Goal: Task Accomplishment & Management: Use online tool/utility

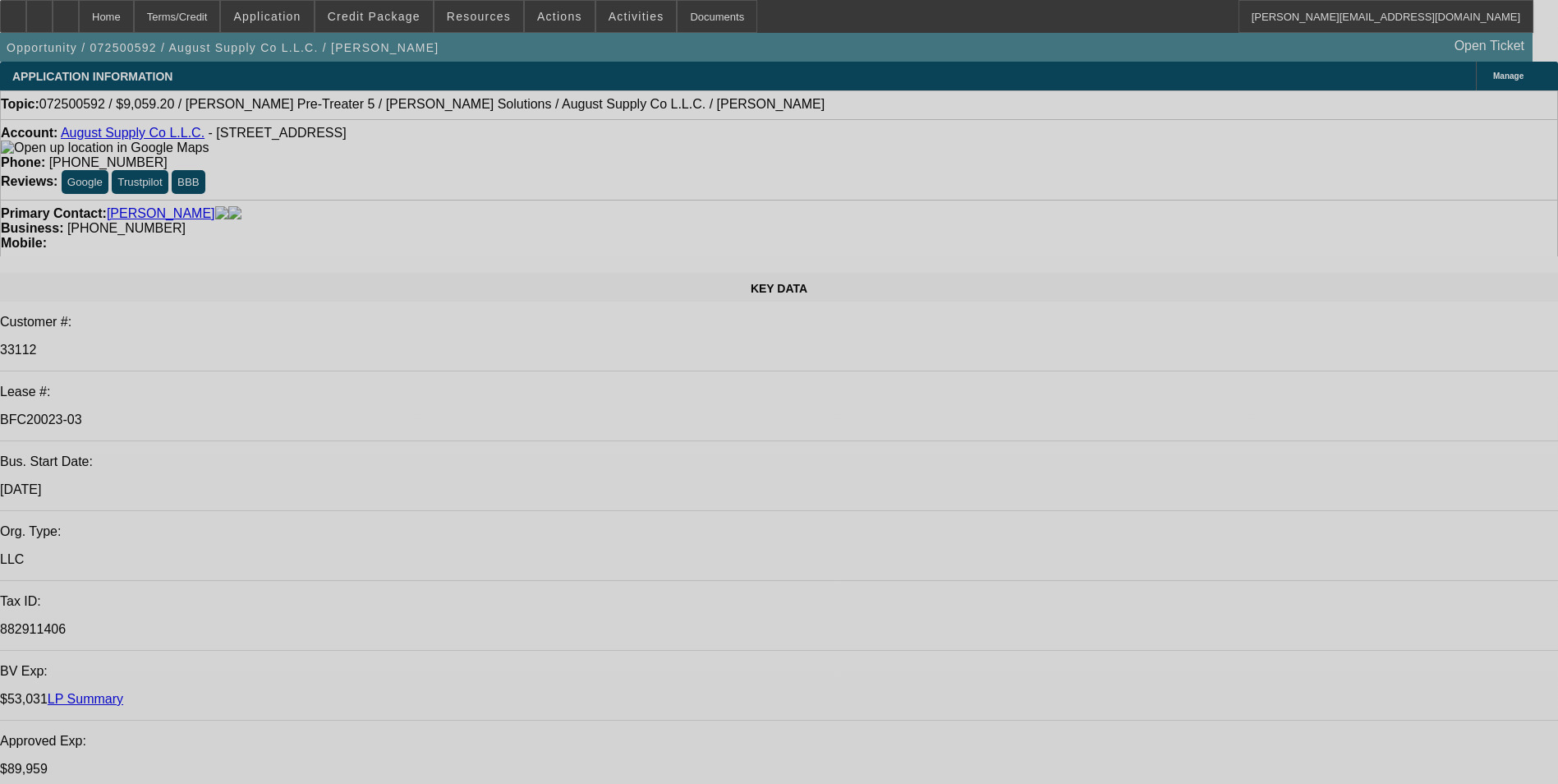
select select "0"
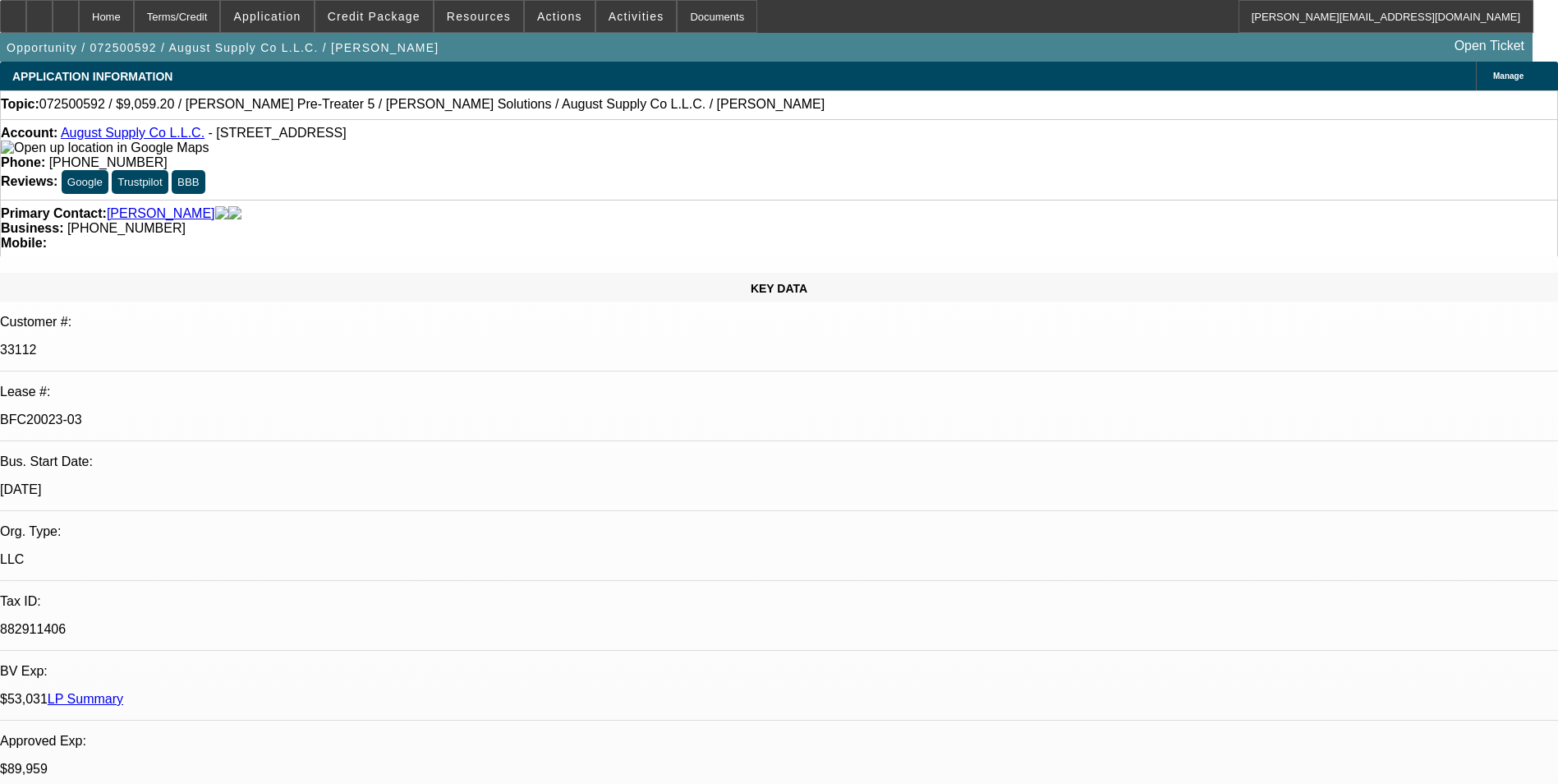
select select "2"
select select "0.1"
select select "0.2"
select select "2"
select select "0.1"
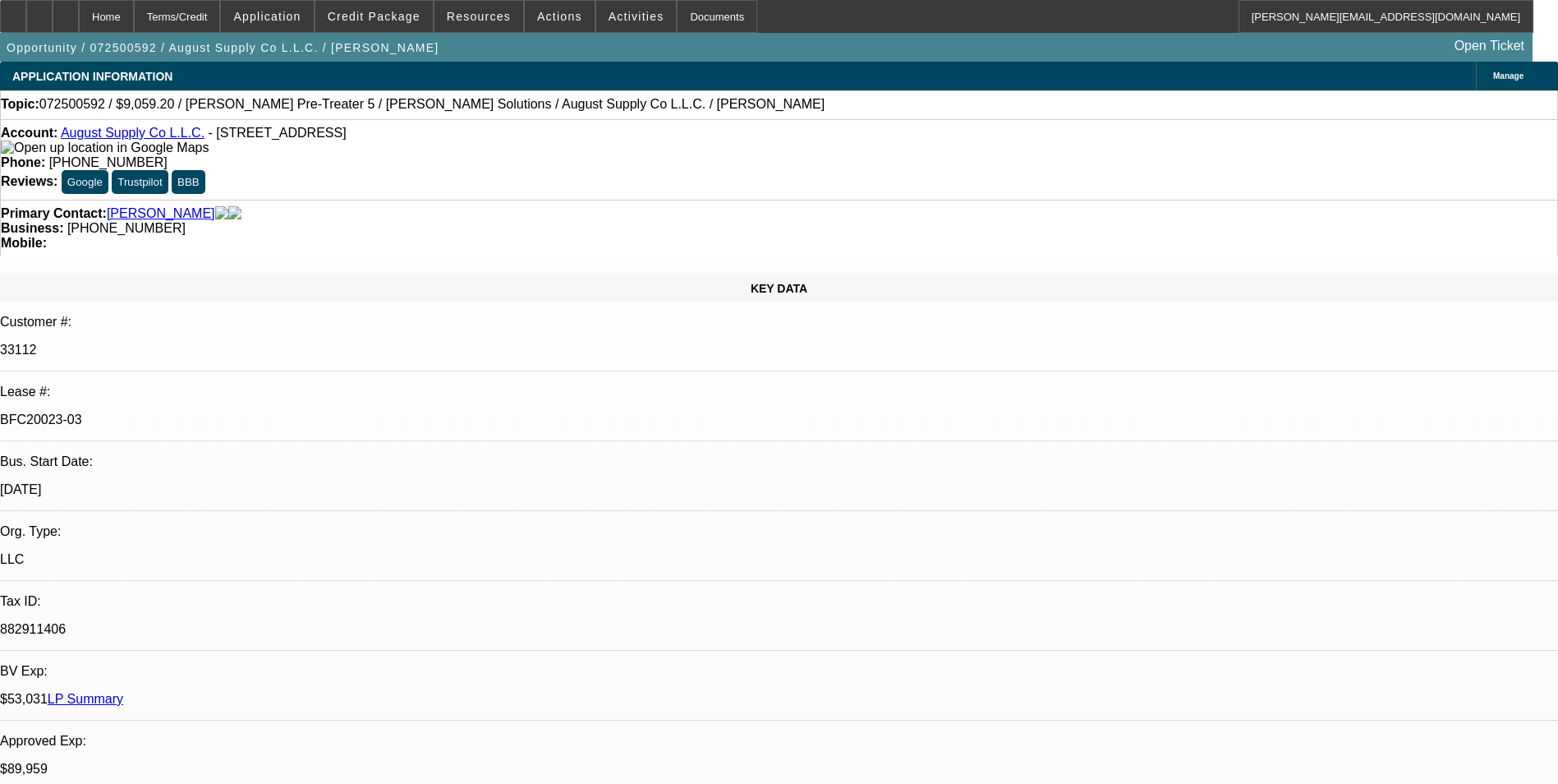
select select "0.2"
select select "2"
select select "0.1"
select select "0"
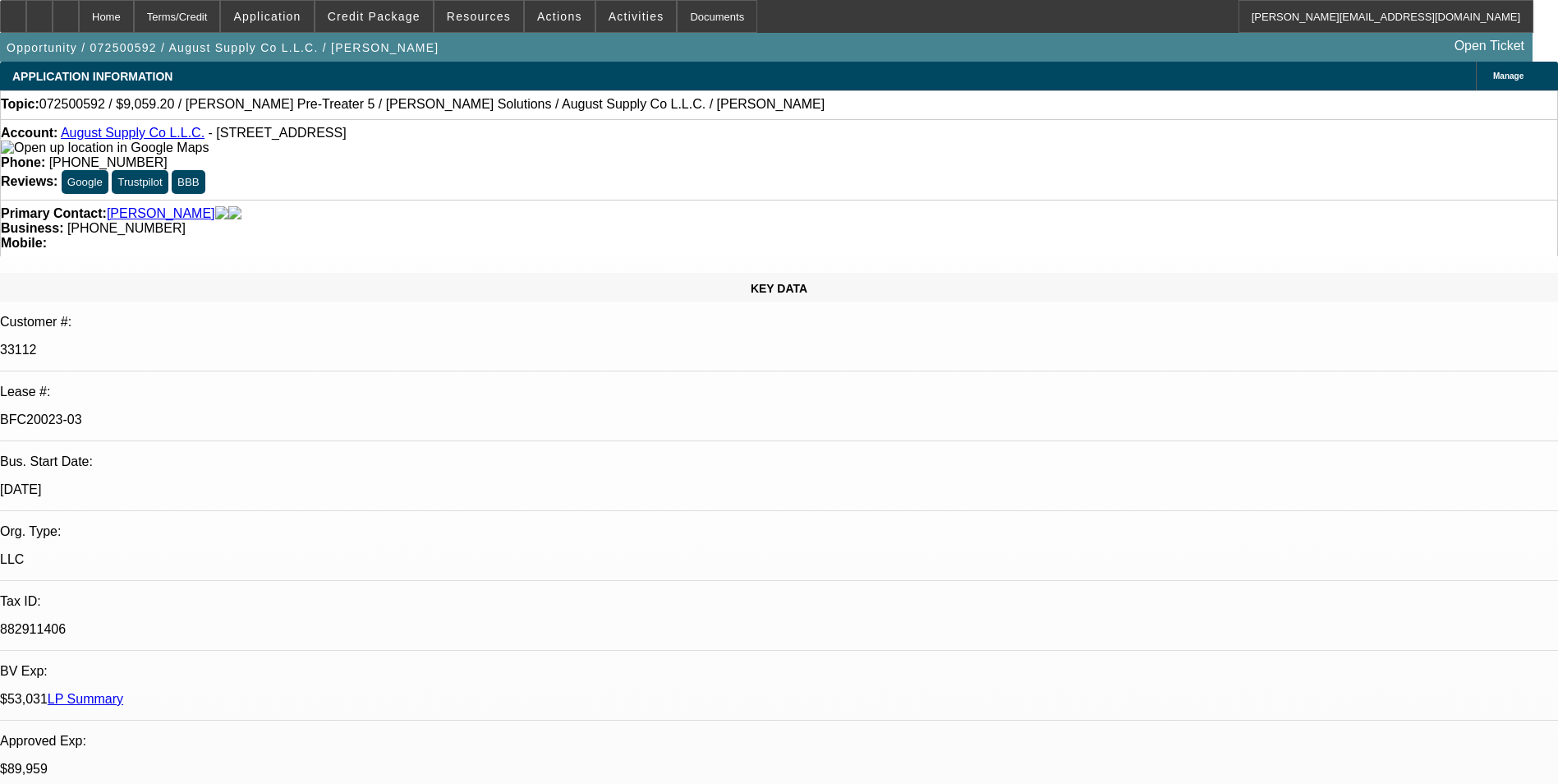
select select "0.1"
select select "1"
select select "2"
select select "4"
select select "1"
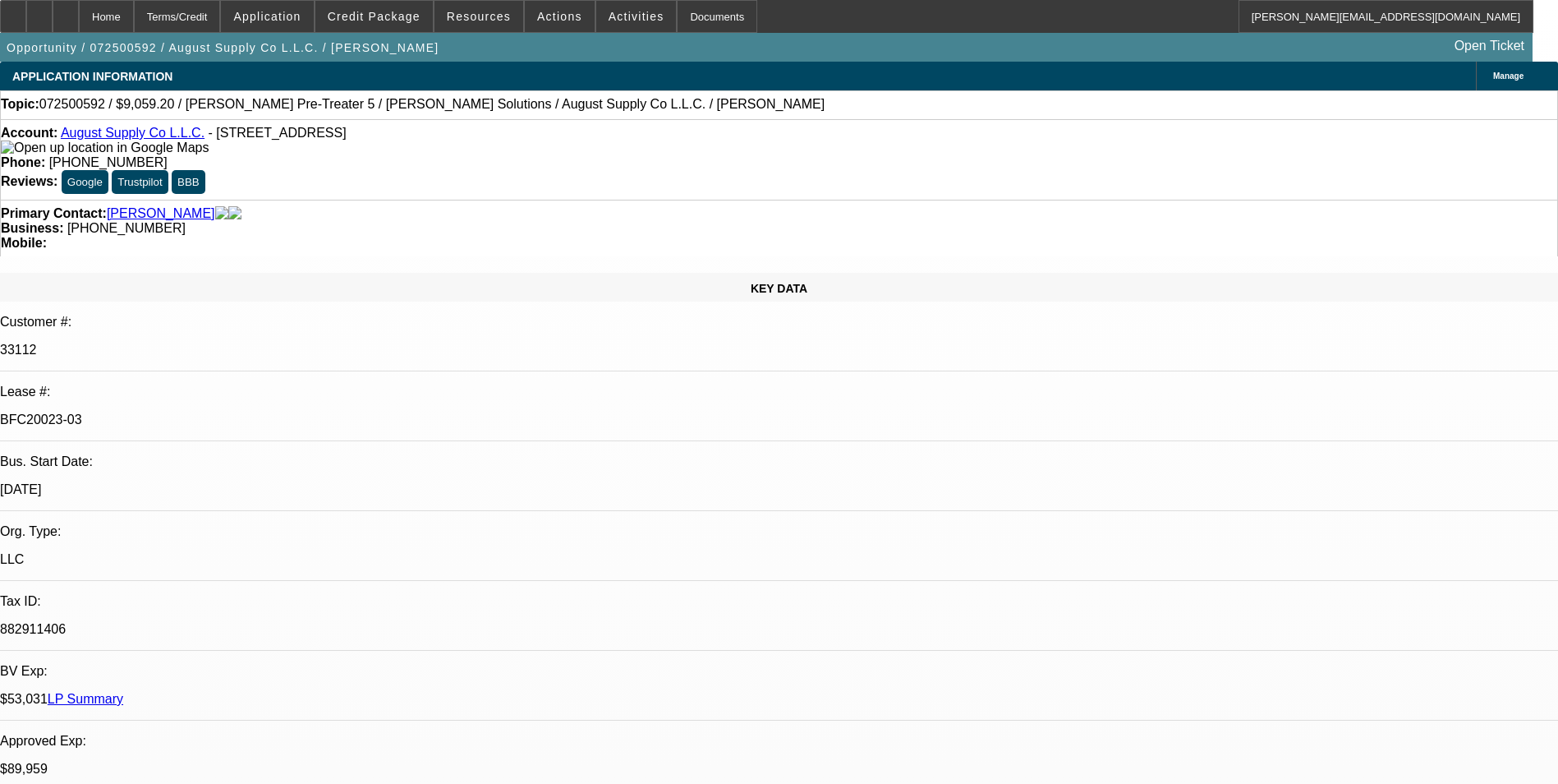
select select "2"
select select "4"
select select "1"
select select "2"
select select "4"
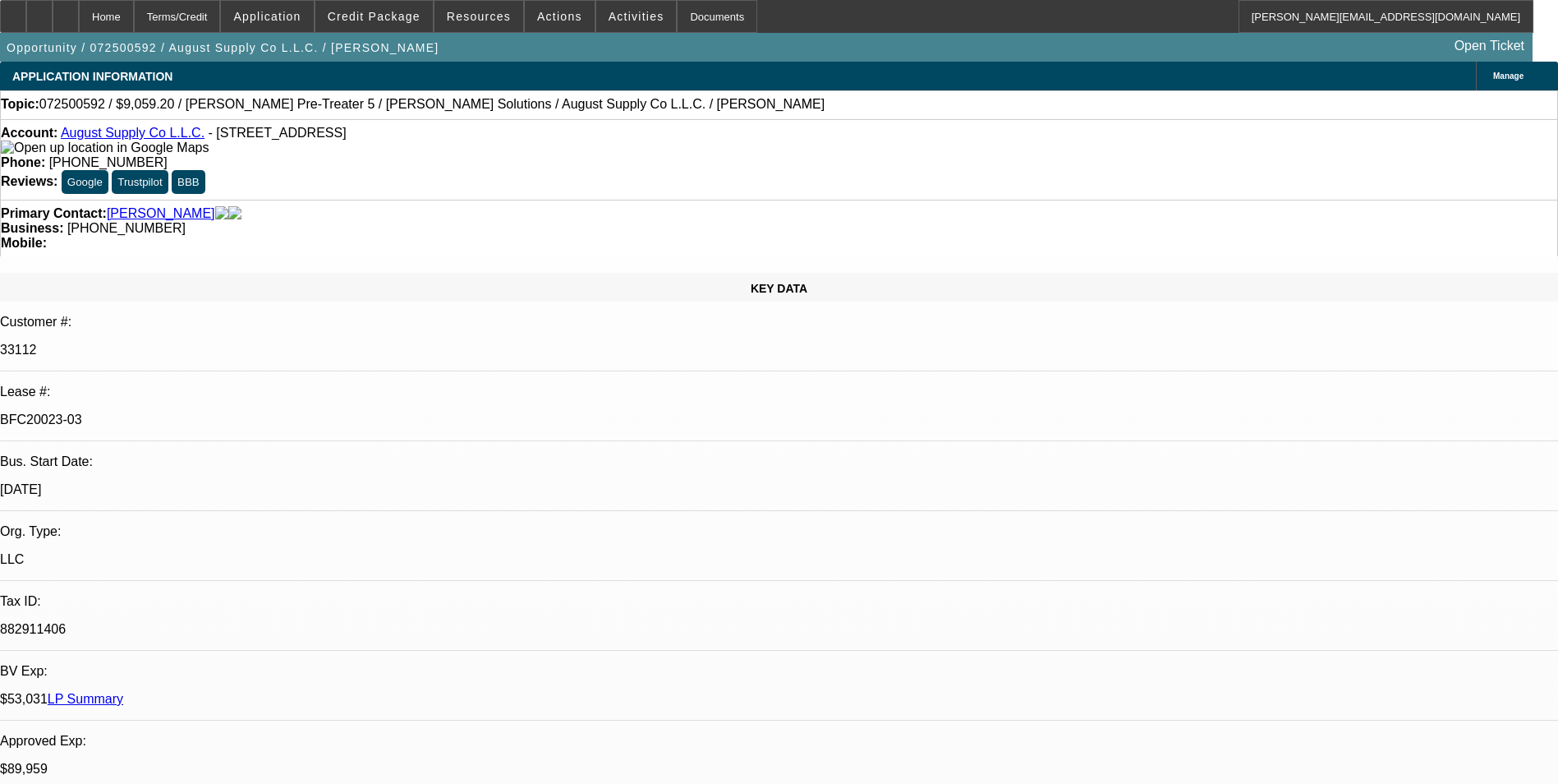
select select "1"
select select "4"
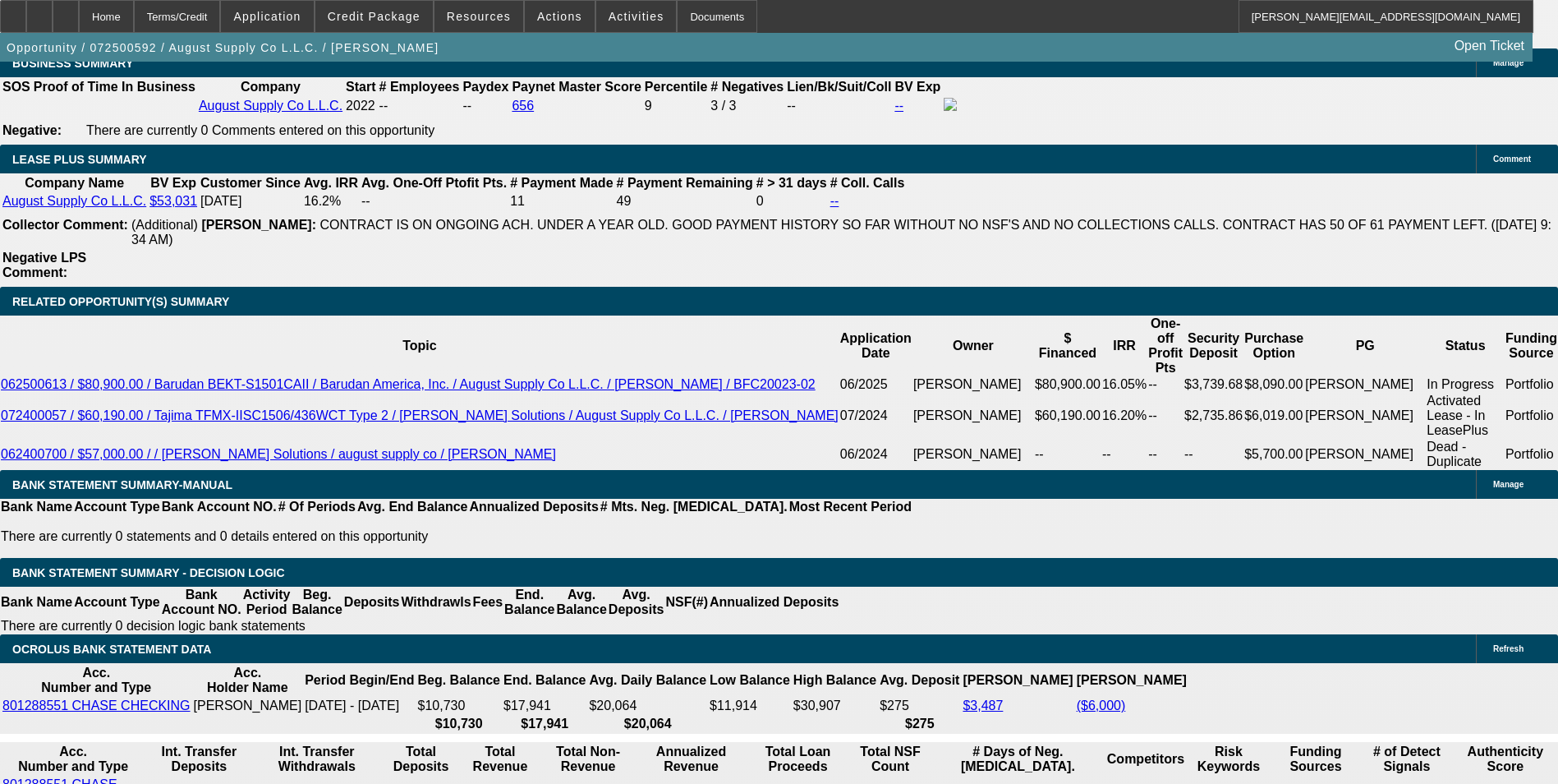
scroll to position [2875, 0]
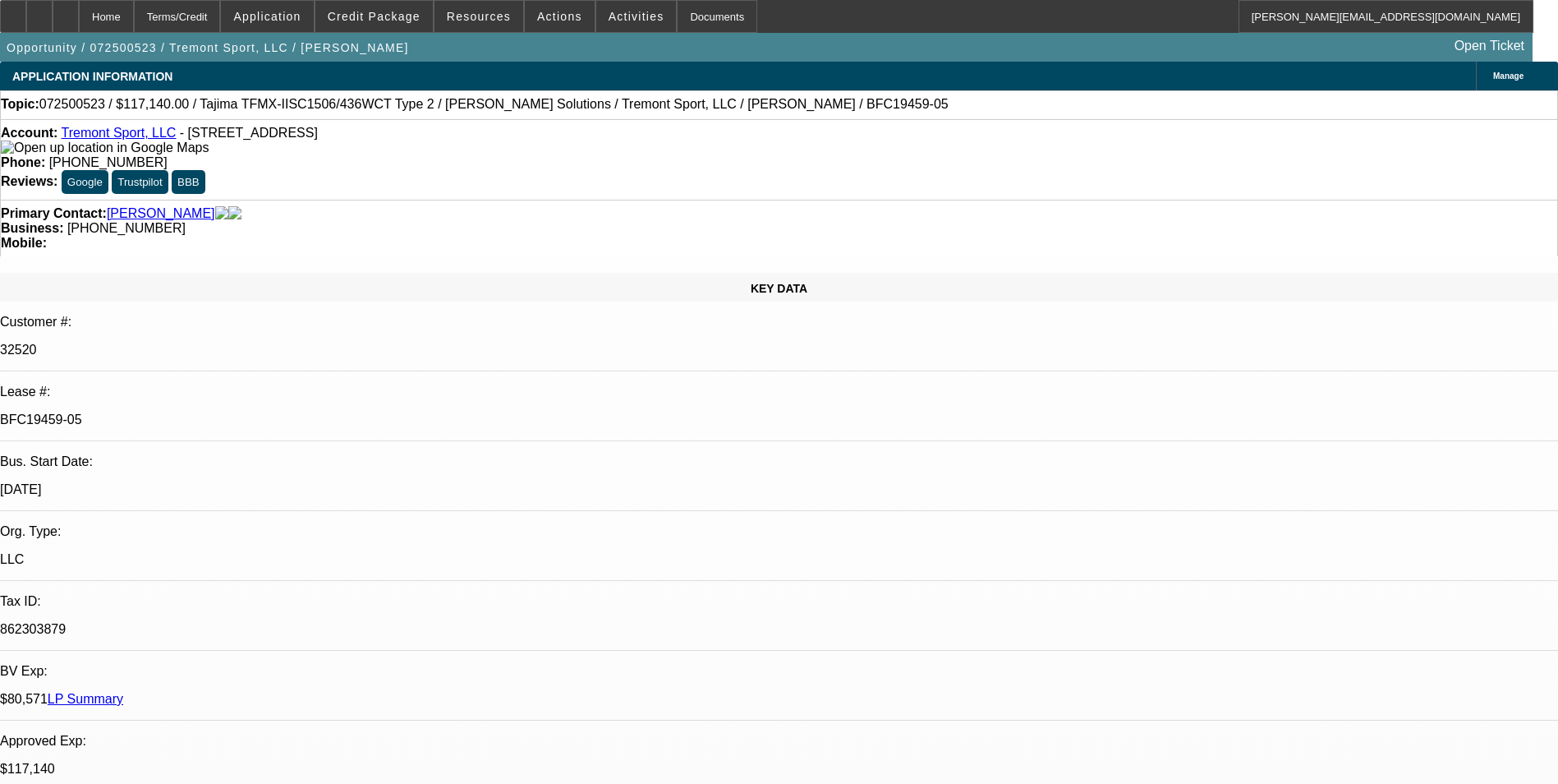
select select "0"
select select "2"
select select "0"
select select "2"
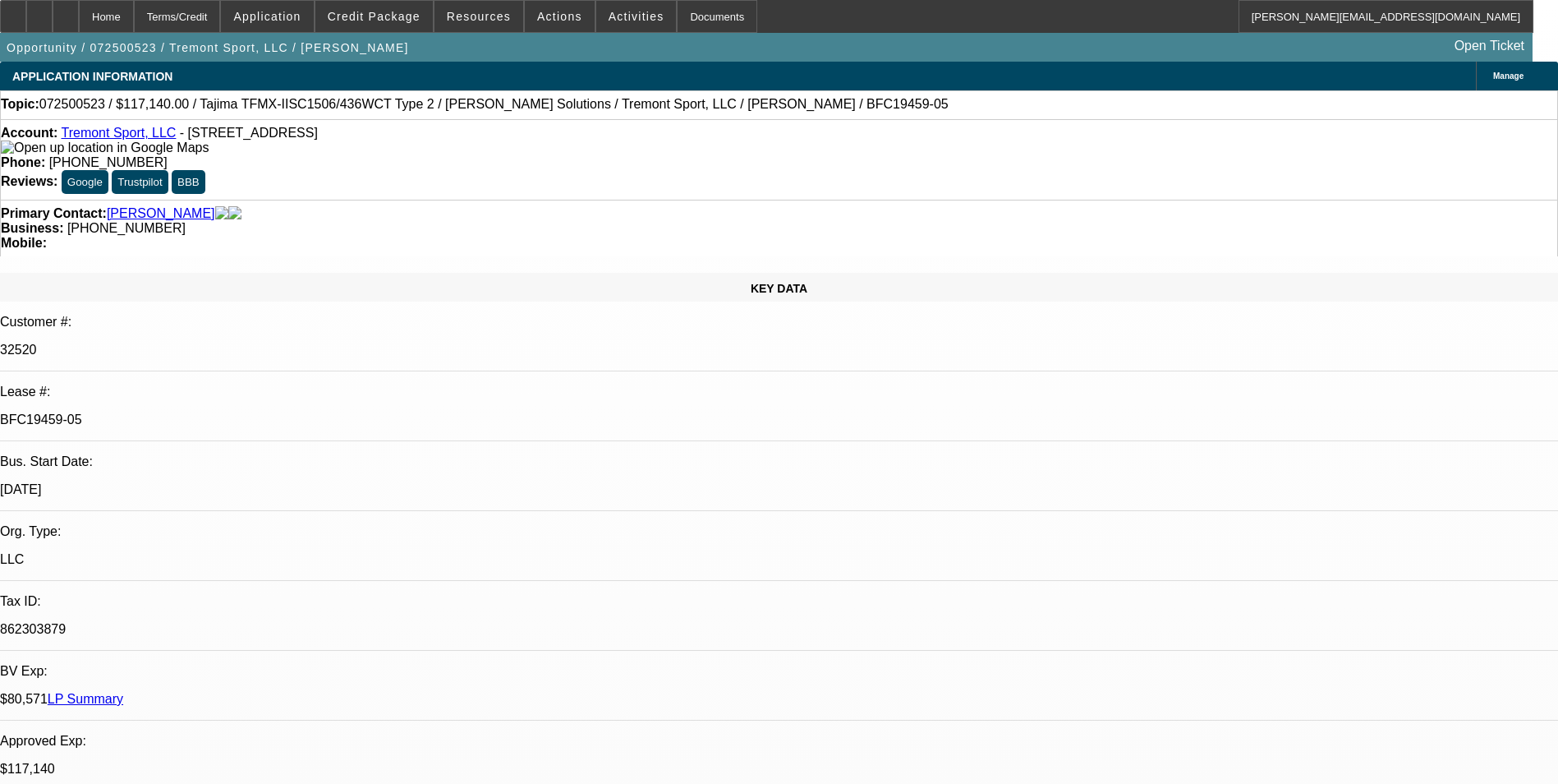
select select "0"
select select "2"
select select "0"
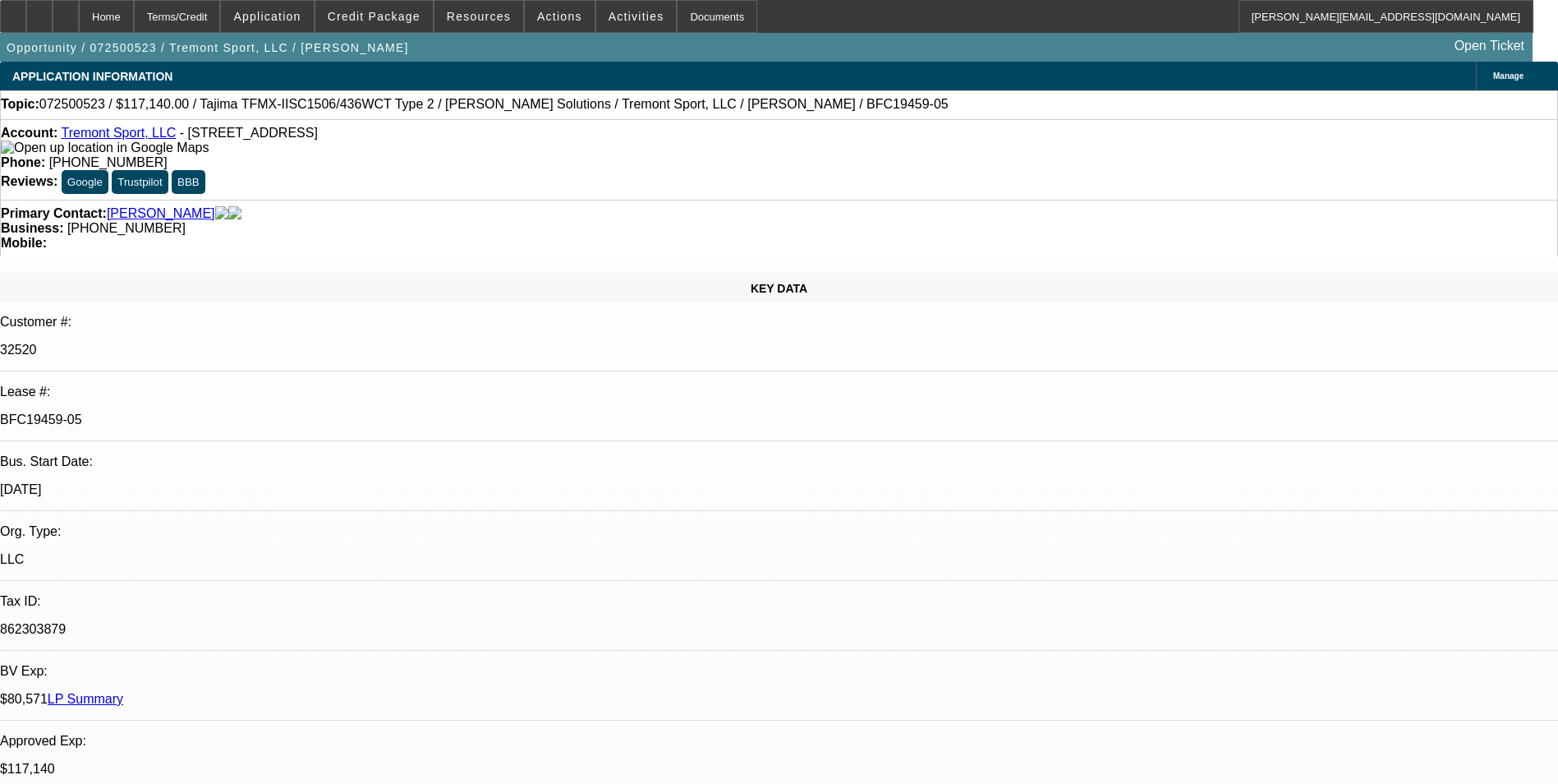
select select "2"
select select "0"
select select "1"
select select "2"
select select "6"
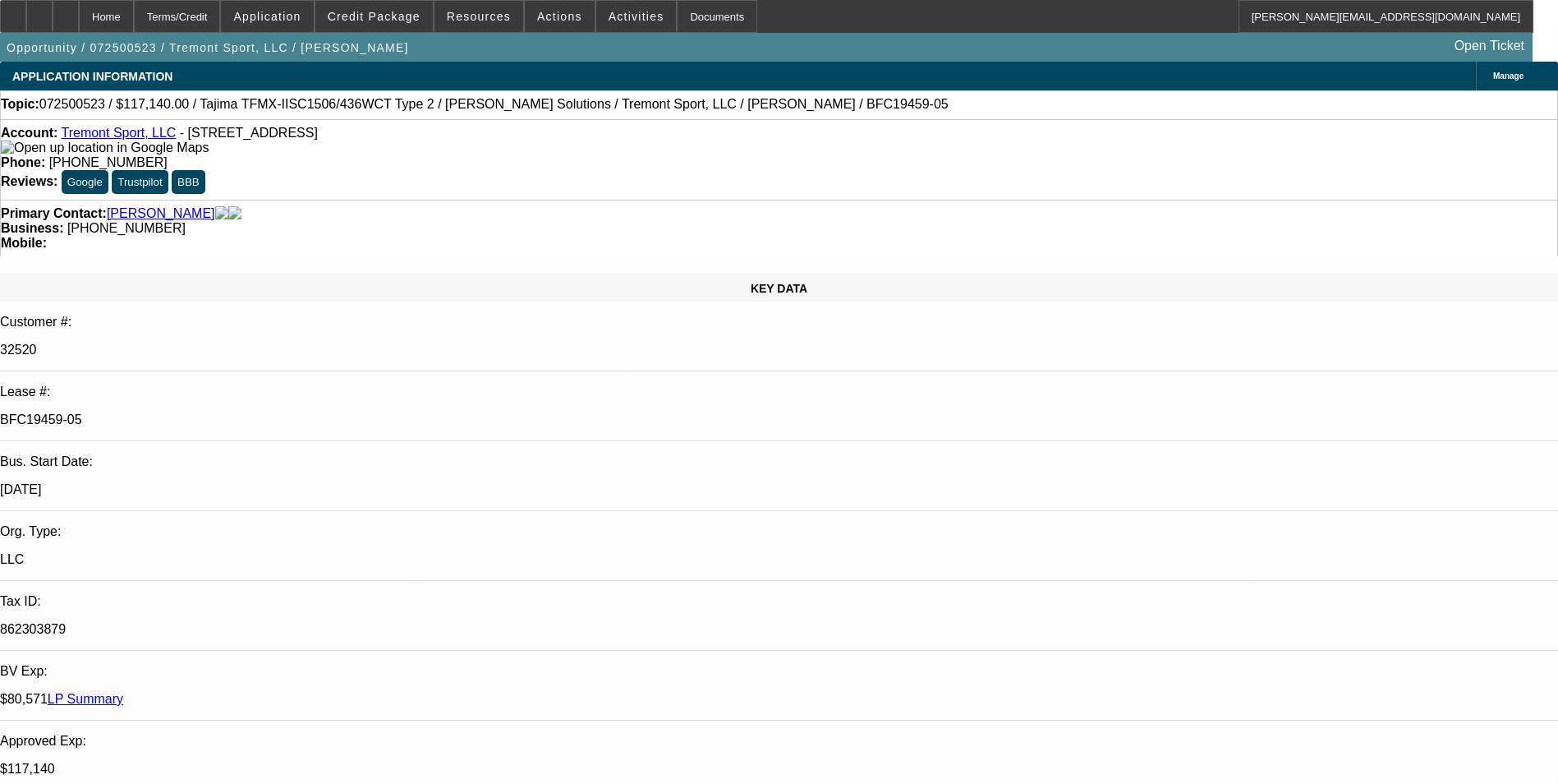
select select "1"
select select "2"
select select "6"
select select "1"
select select "2"
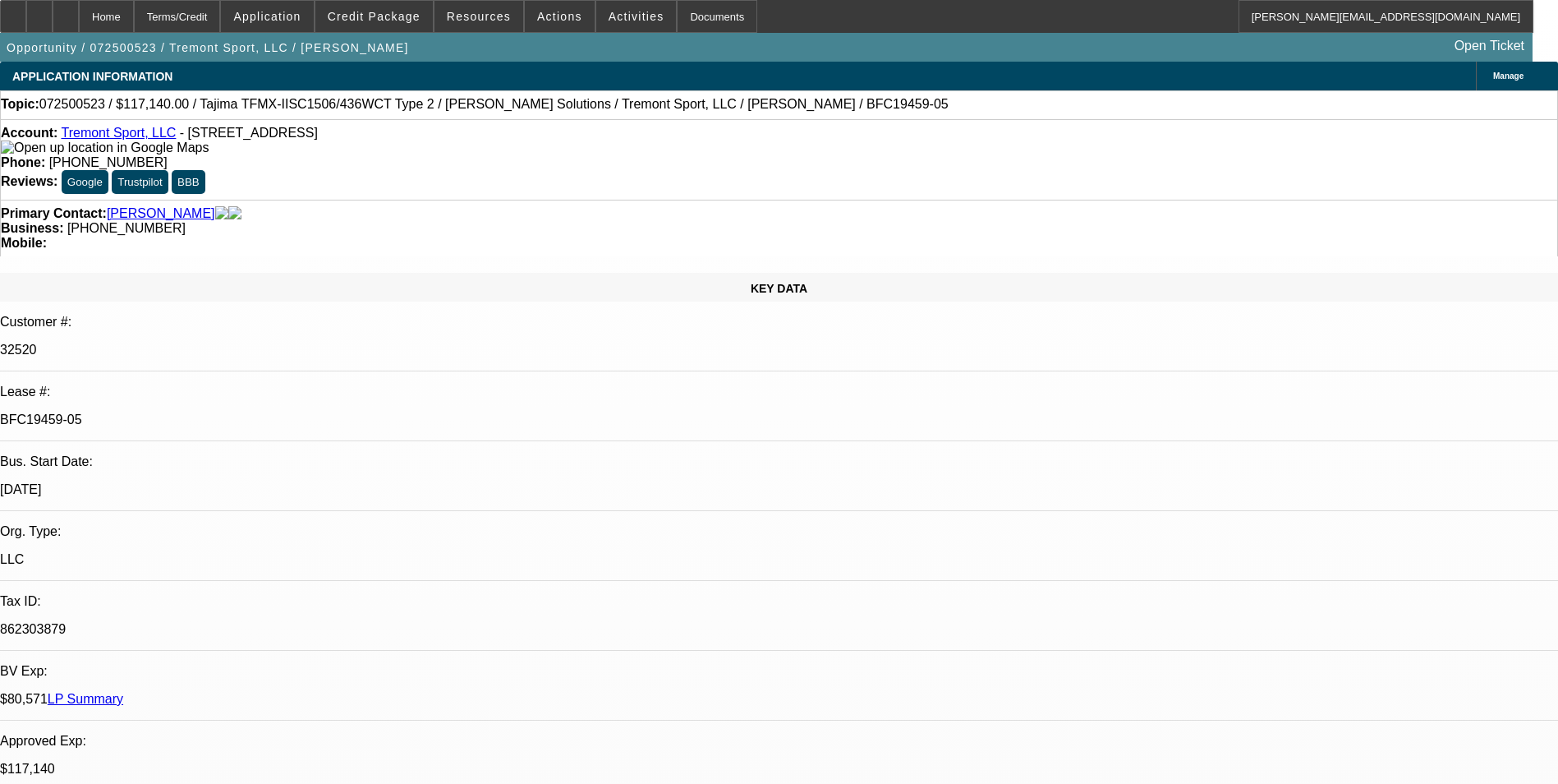
select select "6"
select select "1"
select select "2"
select select "6"
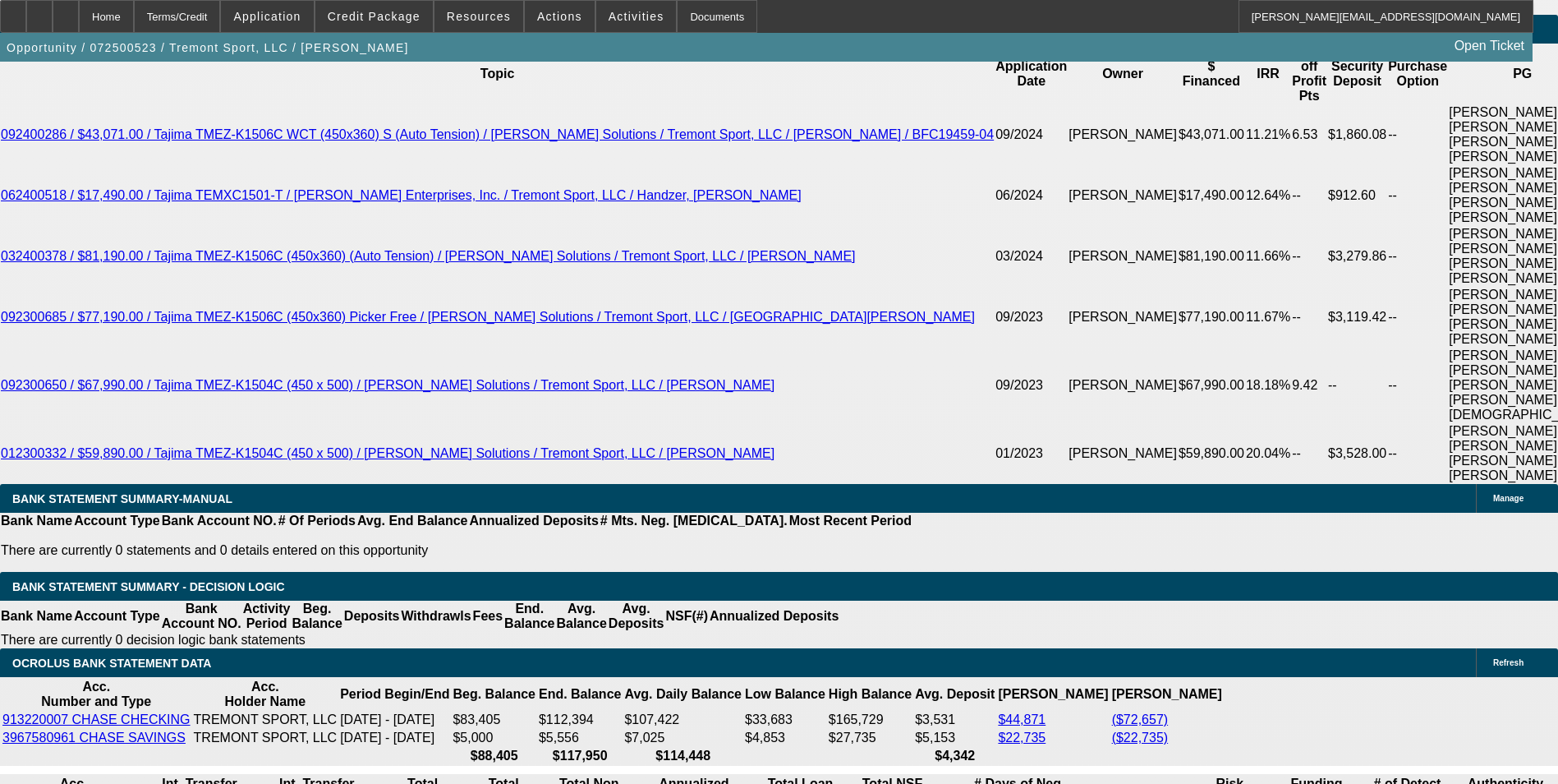
scroll to position [3121, 0]
